Goal: Find specific page/section: Find specific page/section

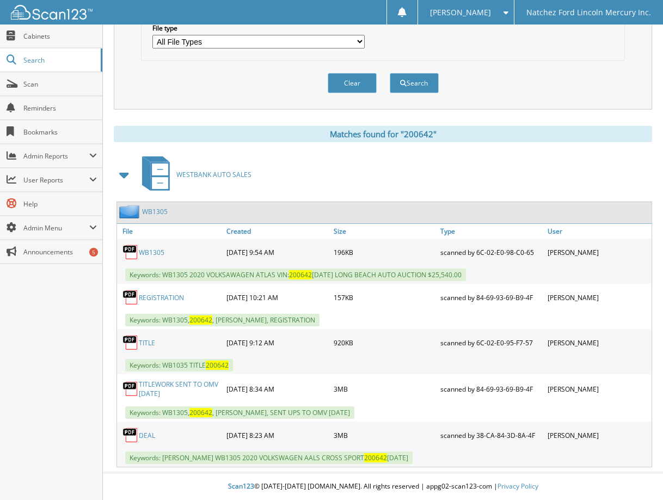
click at [150, 435] on link "DEAL" at bounding box center [147, 435] width 16 height 9
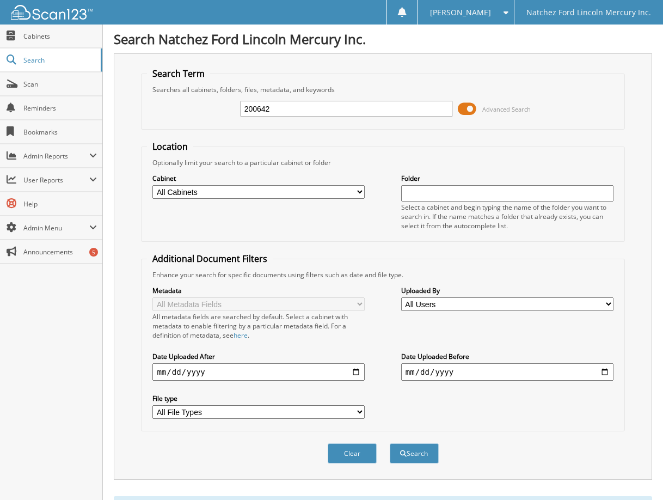
drag, startPoint x: 298, startPoint y: 105, endPoint x: 150, endPoint y: 123, distance: 149.2
click at [146, 127] on fieldset "Search Term Searches all cabinets, folders, files, metadata, and keywords 20064…" at bounding box center [382, 99] width 483 height 62
type input "nd1006"
click at [390, 443] on button "Search" at bounding box center [414, 453] width 49 height 20
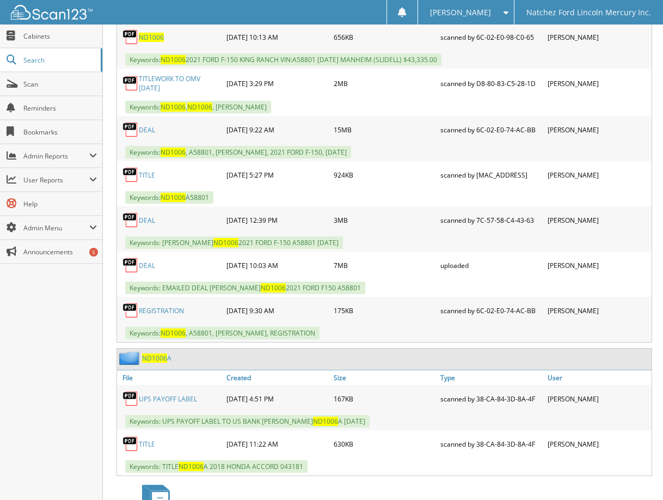
scroll to position [599, 0]
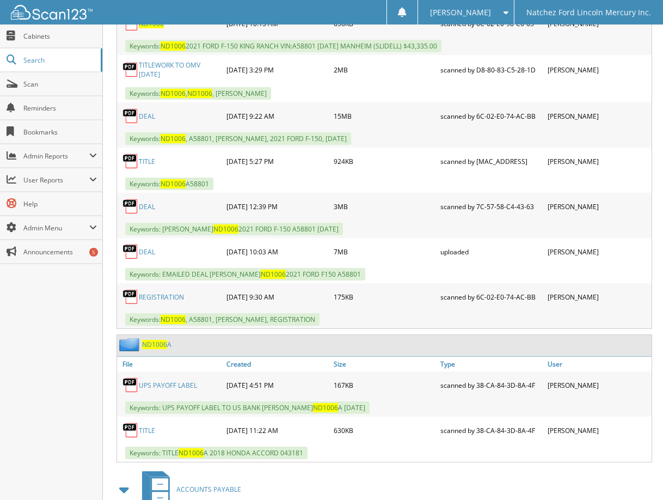
click at [151, 253] on link "DEAL" at bounding box center [147, 251] width 16 height 9
click at [151, 209] on link "DEAL" at bounding box center [147, 206] width 16 height 9
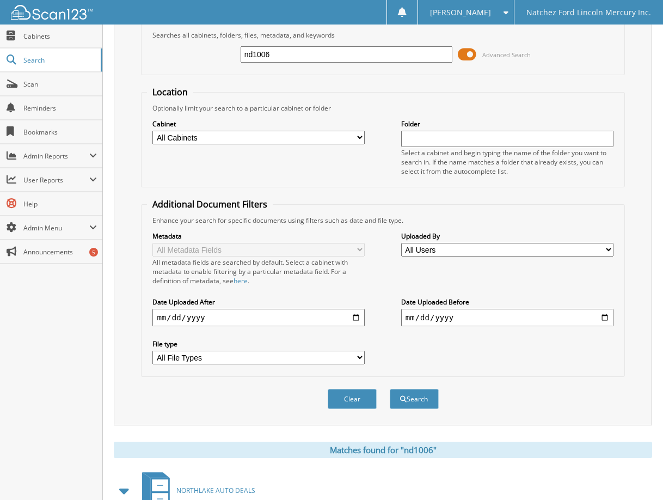
scroll to position [0, 0]
